Goal: Task Accomplishment & Management: Manage account settings

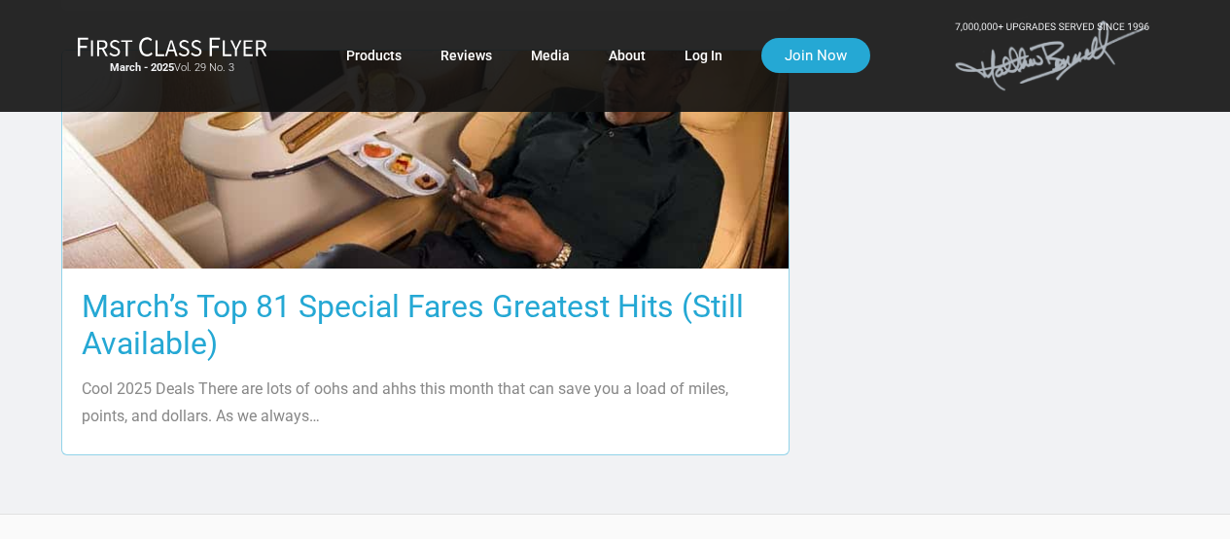
scroll to position [1848, 0]
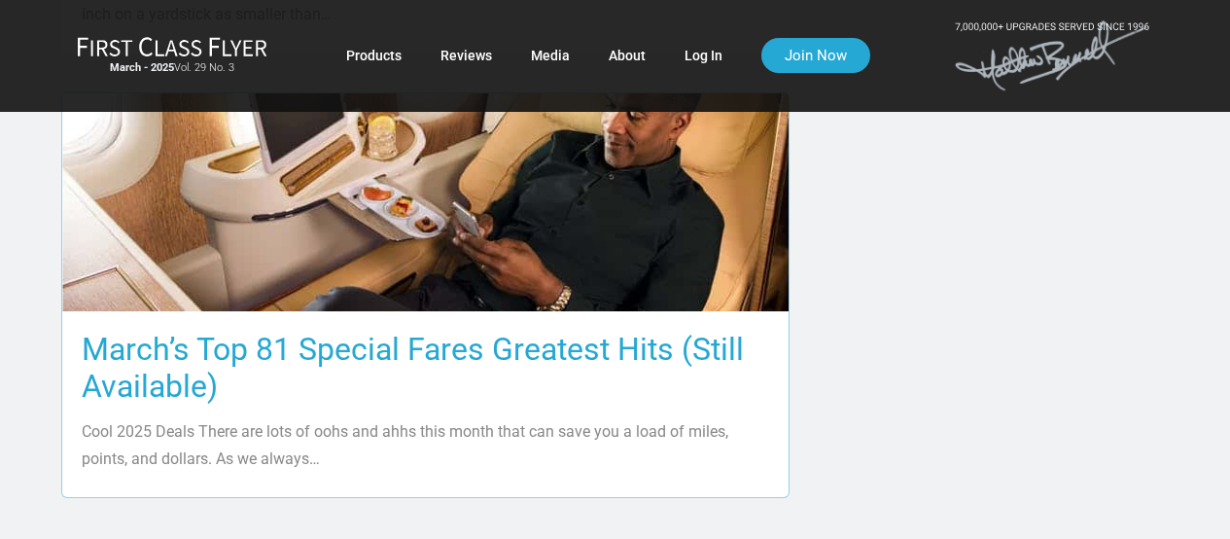
click at [379, 331] on h3 "March’s Top 81 Special Fares Greatest Hits (Still Available)" at bounding box center [426, 368] width 688 height 74
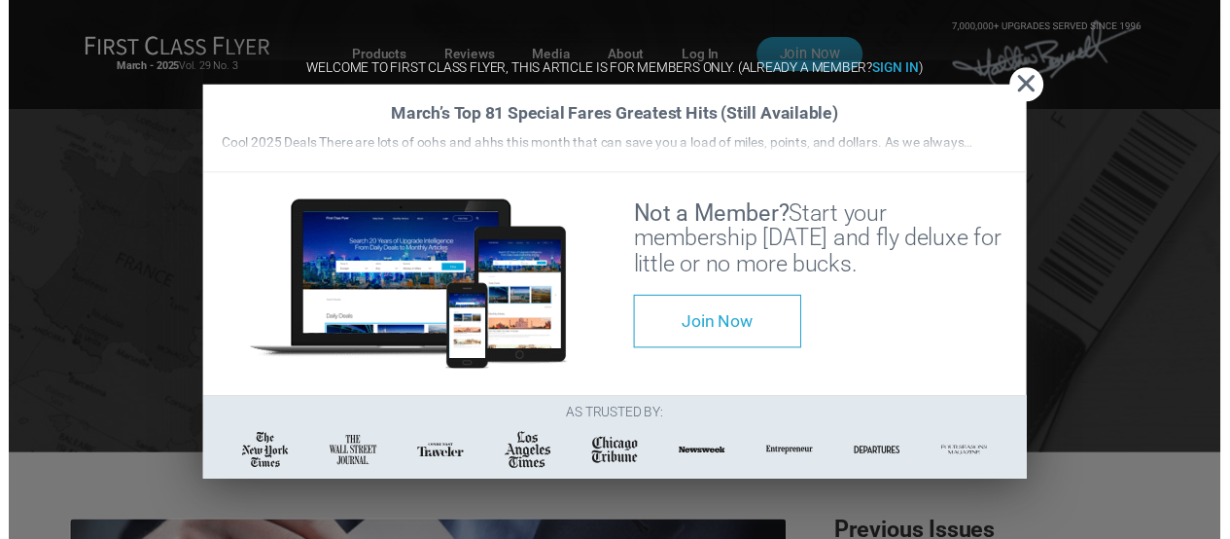
scroll to position [3961, 0]
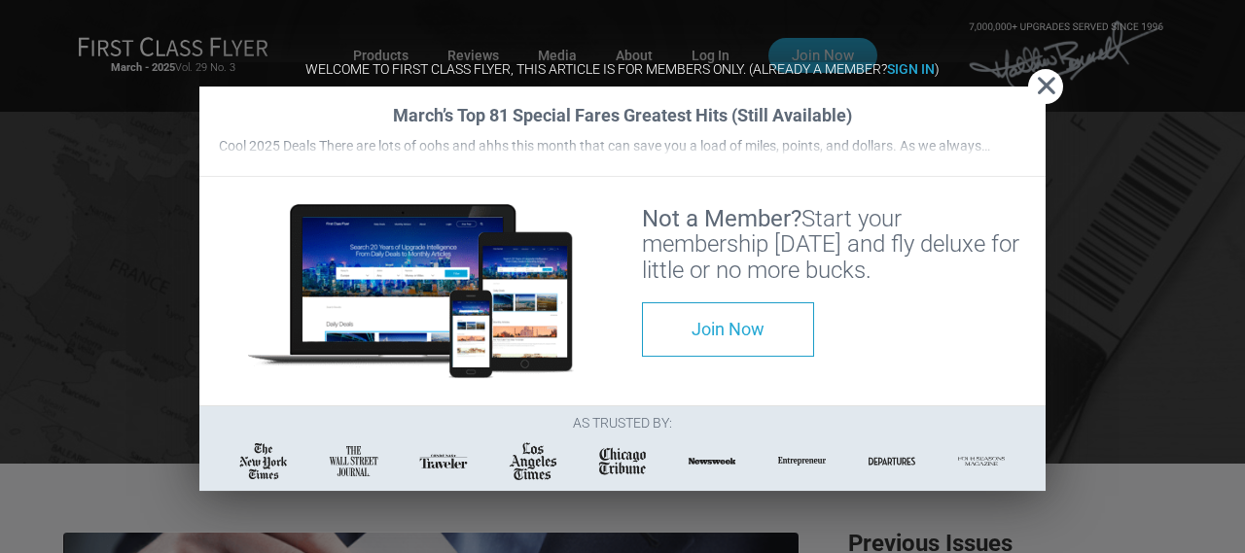
click at [1053, 76] on span "Close" at bounding box center [1045, 86] width 35 height 20
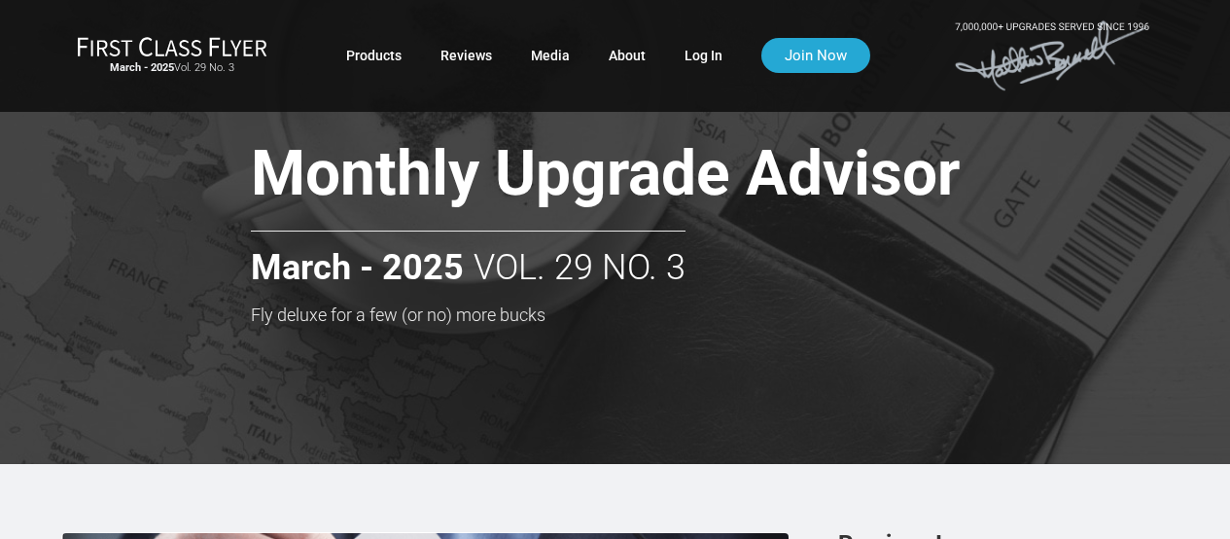
click at [976, 228] on div "Monthly Upgrade Advisor March - 2025 Vol. 29 No. 3 Fly deluxe for a few (or no)…" at bounding box center [662, 232] width 852 height 184
click at [704, 52] on link "Log In" at bounding box center [704, 55] width 38 height 35
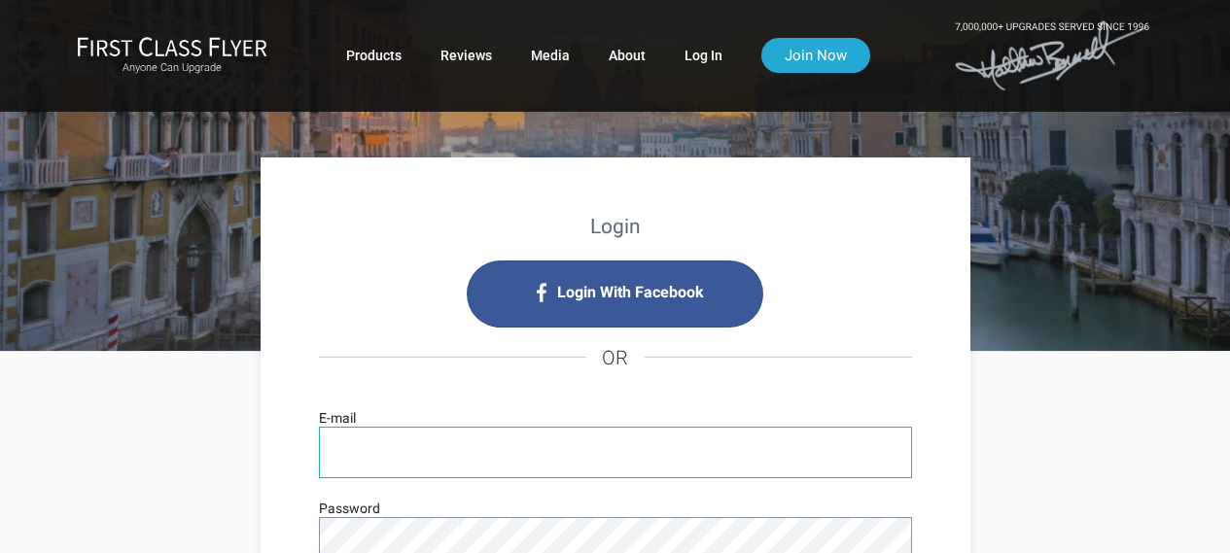
click at [501, 455] on input "E-mail" at bounding box center [615, 453] width 593 height 52
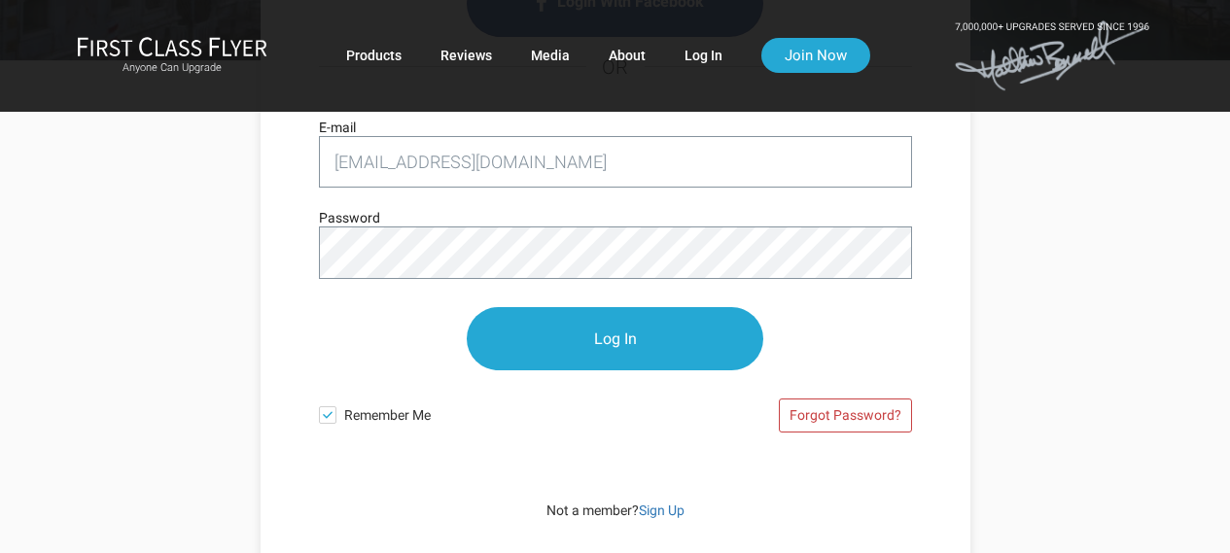
scroll to position [292, 0]
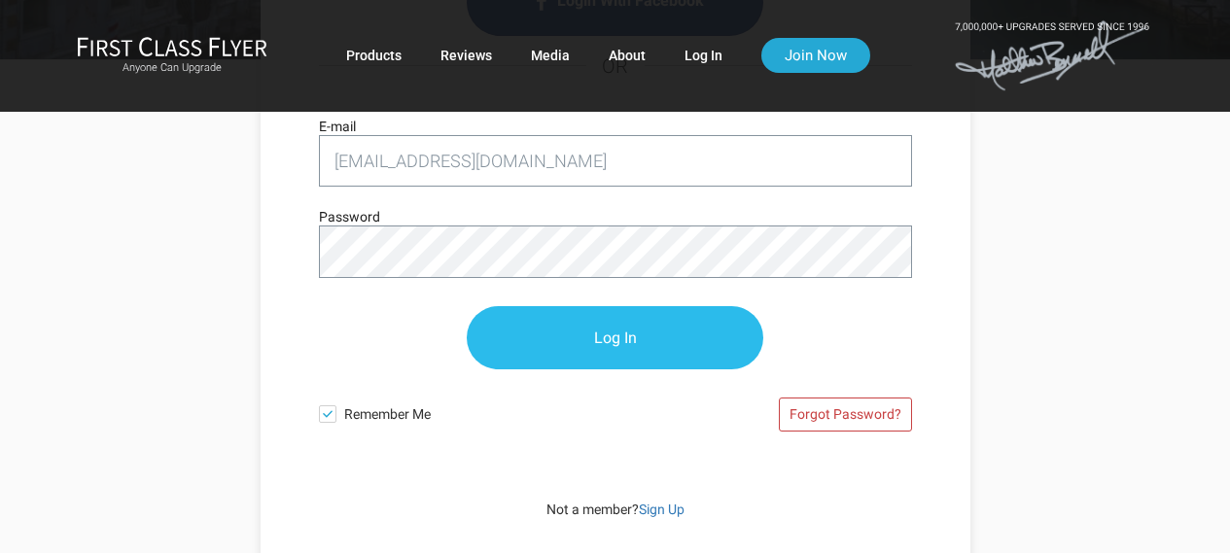
type input "[EMAIL_ADDRESS][DOMAIN_NAME]"
click at [622, 321] on input "Log In" at bounding box center [615, 338] width 297 height 63
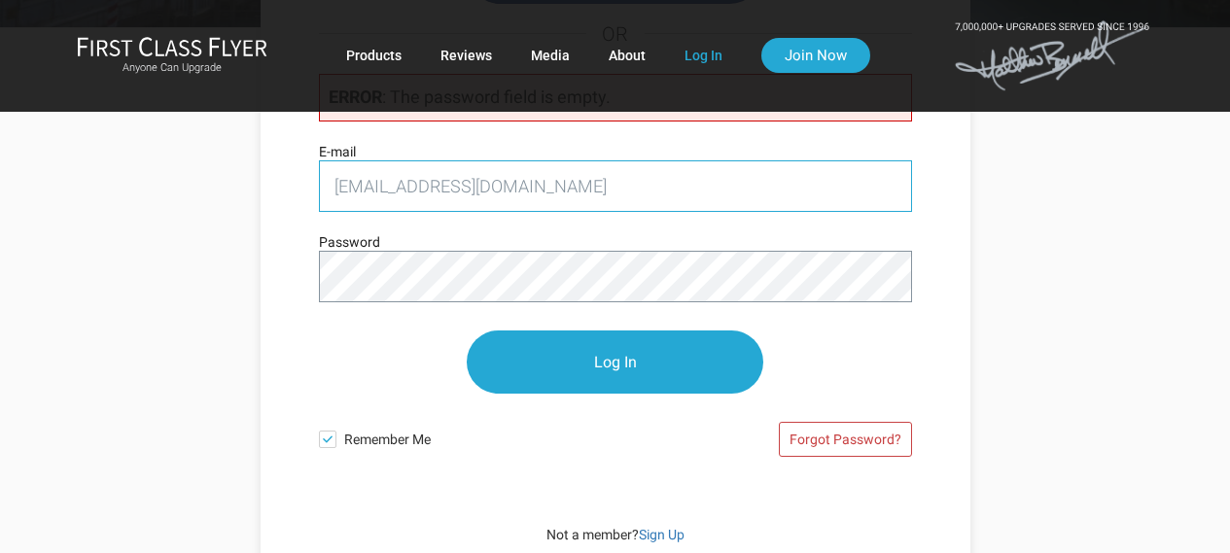
click at [596, 195] on input "[EMAIL_ADDRESS][DOMAIN_NAME]" at bounding box center [615, 186] width 593 height 52
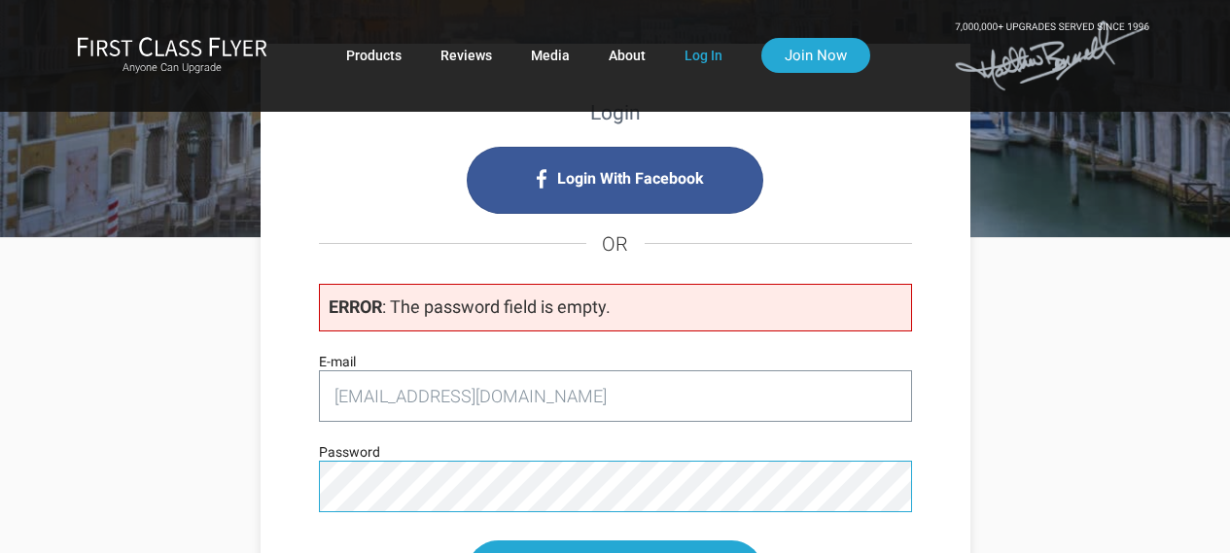
scroll to position [112, 0]
